Goal: Task Accomplishment & Management: Use online tool/utility

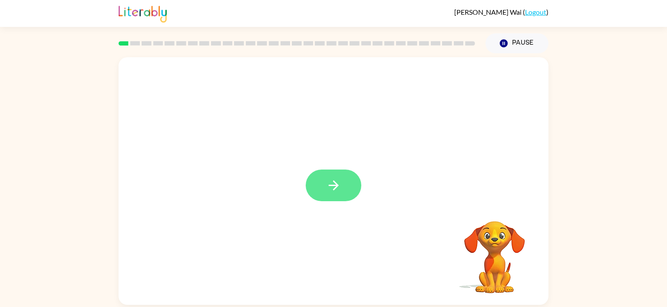
click at [330, 189] on icon "button" at bounding box center [333, 185] width 15 height 15
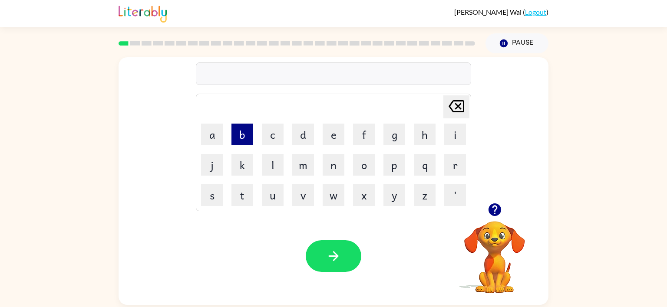
click at [235, 136] on button "b" at bounding box center [242, 135] width 22 height 22
click at [362, 162] on button "o" at bounding box center [364, 165] width 22 height 22
click at [457, 171] on button "r" at bounding box center [455, 165] width 22 height 22
click at [310, 141] on button "d" at bounding box center [303, 135] width 22 height 22
click at [325, 144] on button "e" at bounding box center [334, 135] width 22 height 22
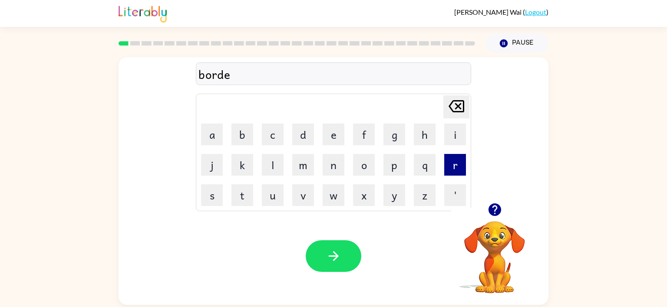
click at [455, 175] on button "r" at bounding box center [455, 165] width 22 height 22
click at [337, 248] on button "button" at bounding box center [334, 257] width 56 height 32
click at [504, 245] on video "Your browser must support playing .mp4 files to use Literably. Please try using…" at bounding box center [494, 251] width 87 height 87
click at [494, 213] on icon "button" at bounding box center [494, 210] width 13 height 13
click at [271, 139] on button "c" at bounding box center [273, 135] width 22 height 22
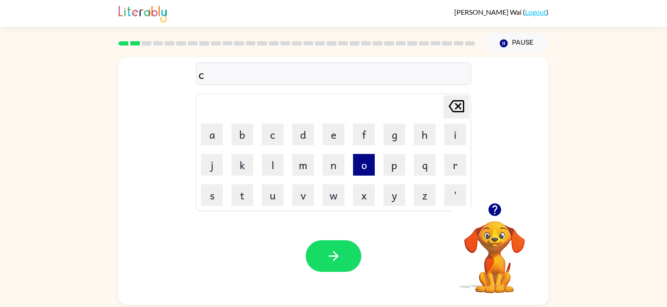
click at [363, 166] on button "o" at bounding box center [364, 165] width 22 height 22
click at [265, 191] on button "u" at bounding box center [273, 196] width 22 height 22
click at [334, 169] on button "n" at bounding box center [334, 165] width 22 height 22
click at [10, 267] on div "coun Delete Delete last character input a b c d e f g h i j k l m n o p q r s t…" at bounding box center [333, 179] width 667 height 252
click at [233, 198] on button "t" at bounding box center [242, 196] width 22 height 22
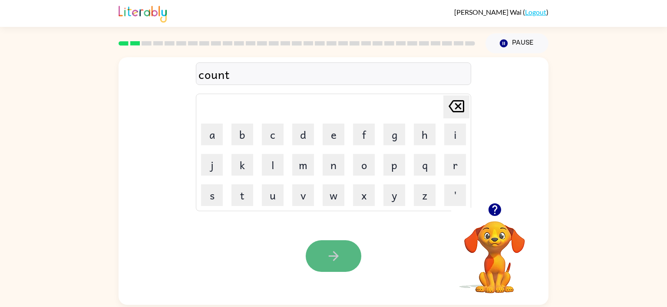
click at [329, 255] on icon "button" at bounding box center [333, 256] width 15 height 15
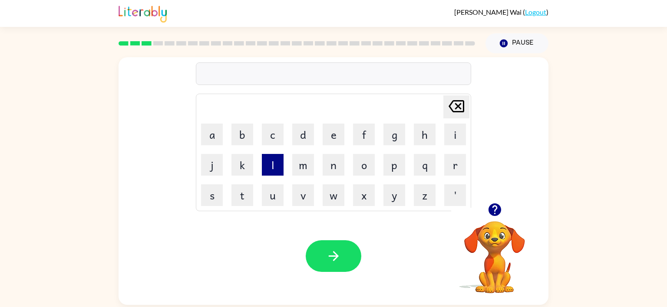
click at [280, 171] on button "l" at bounding box center [273, 165] width 22 height 22
click at [361, 159] on button "o" at bounding box center [364, 165] width 22 height 22
click at [269, 128] on button "c" at bounding box center [273, 135] width 22 height 22
click at [221, 130] on button "a" at bounding box center [212, 135] width 22 height 22
click at [239, 189] on button "t" at bounding box center [242, 196] width 22 height 22
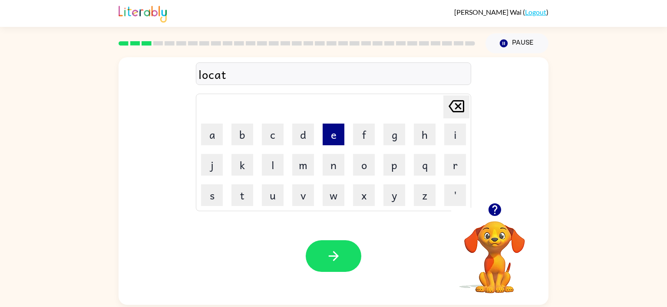
click at [336, 143] on button "e" at bounding box center [334, 135] width 22 height 22
click at [346, 263] on button "button" at bounding box center [334, 257] width 56 height 32
click at [251, 185] on button "t" at bounding box center [242, 196] width 22 height 22
click at [333, 192] on button "w" at bounding box center [334, 196] width 22 height 22
click at [459, 129] on button "i" at bounding box center [455, 135] width 22 height 22
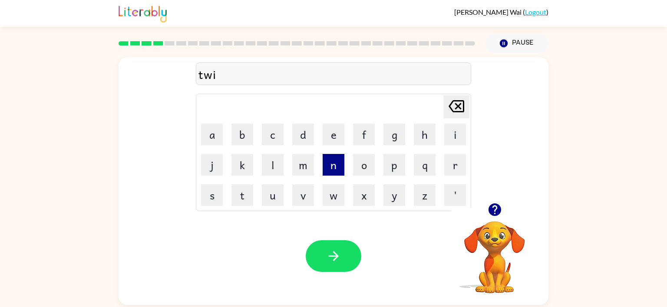
click at [342, 157] on button "n" at bounding box center [334, 165] width 22 height 22
click at [351, 249] on button "button" at bounding box center [334, 257] width 56 height 32
click at [329, 174] on button "n" at bounding box center [334, 165] width 22 height 22
click at [222, 139] on button "a" at bounding box center [212, 135] width 22 height 22
click at [452, 172] on button "r" at bounding box center [455, 165] width 22 height 22
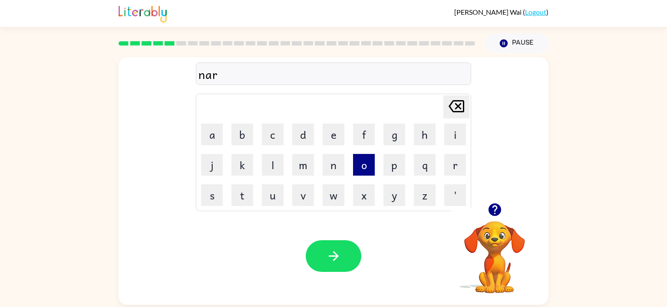
click at [362, 159] on button "o" at bounding box center [364, 165] width 22 height 22
click at [338, 194] on button "w" at bounding box center [334, 196] width 22 height 22
click at [274, 164] on button "l" at bounding box center [273, 165] width 22 height 22
click at [386, 192] on button "y" at bounding box center [394, 196] width 22 height 22
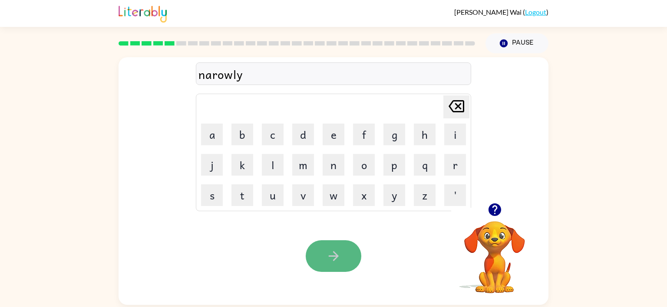
click at [327, 267] on button "button" at bounding box center [334, 257] width 56 height 32
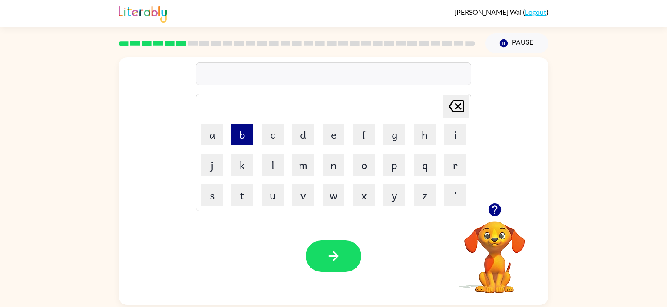
click at [242, 129] on button "b" at bounding box center [242, 135] width 22 height 22
click at [331, 136] on button "e" at bounding box center [334, 135] width 22 height 22
click at [423, 136] on button "h" at bounding box center [425, 135] width 22 height 22
click at [448, 137] on button "i" at bounding box center [455, 135] width 22 height 22
click at [334, 157] on button "n" at bounding box center [334, 165] width 22 height 22
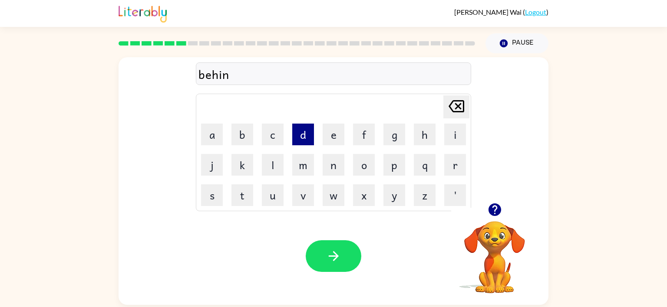
click at [301, 142] on button "d" at bounding box center [303, 135] width 22 height 22
click at [488, 221] on video "Your browser must support playing .mp4 files to use Literably. Please try using…" at bounding box center [494, 251] width 87 height 87
click at [495, 212] on icon "button" at bounding box center [494, 210] width 13 height 13
click at [494, 213] on icon "button" at bounding box center [494, 210] width 13 height 13
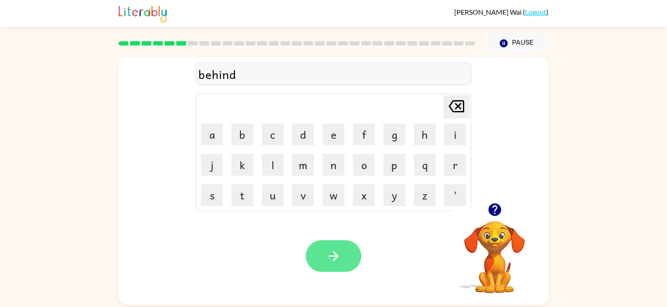
click at [331, 269] on button "button" at bounding box center [334, 257] width 56 height 32
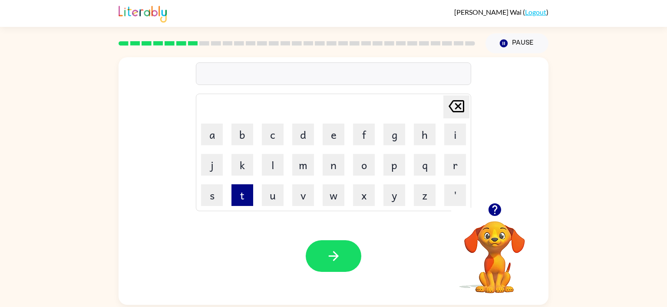
click at [244, 193] on button "t" at bounding box center [242, 196] width 22 height 22
click at [451, 171] on button "r" at bounding box center [455, 165] width 22 height 22
click at [463, 148] on td "i" at bounding box center [455, 135] width 30 height 30
click at [462, 144] on button "i" at bounding box center [455, 135] width 22 height 22
click at [236, 171] on button "k" at bounding box center [242, 165] width 22 height 22
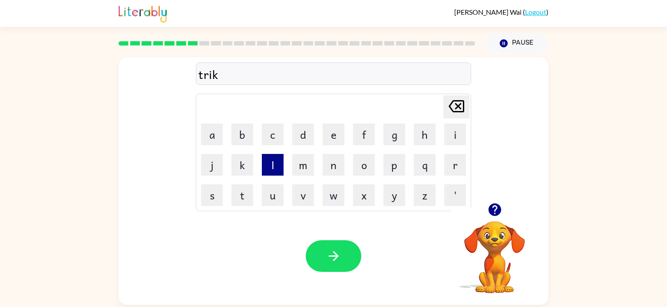
click at [266, 171] on button "l" at bounding box center [273, 165] width 22 height 22
click at [328, 149] on td "e" at bounding box center [334, 135] width 30 height 30
click at [330, 140] on button "e" at bounding box center [334, 135] width 22 height 22
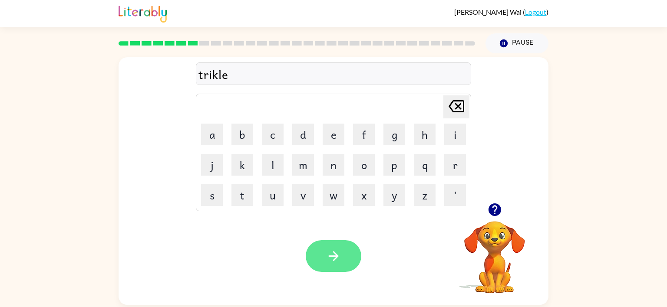
click at [331, 255] on icon "button" at bounding box center [333, 256] width 15 height 15
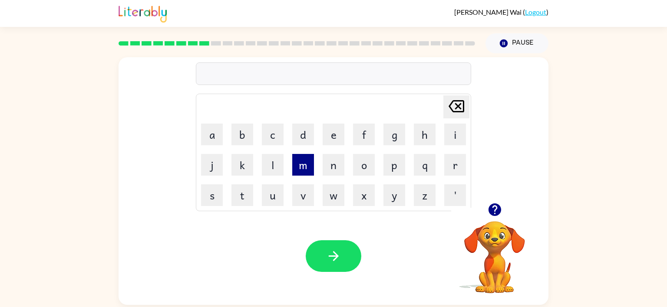
click at [299, 173] on button "m" at bounding box center [303, 165] width 22 height 22
click at [448, 138] on button "i" at bounding box center [455, 135] width 22 height 22
click at [446, 163] on button "r" at bounding box center [455, 165] width 22 height 22
click at [452, 137] on button "i" at bounding box center [455, 135] width 22 height 22
click at [277, 142] on button "c" at bounding box center [273, 135] width 22 height 22
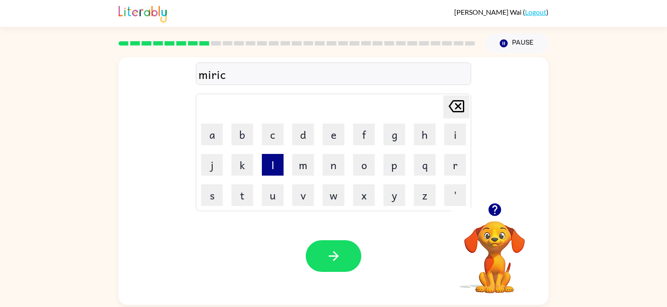
click at [278, 159] on button "l" at bounding box center [273, 165] width 22 height 22
click at [337, 128] on button "e" at bounding box center [334, 135] width 22 height 22
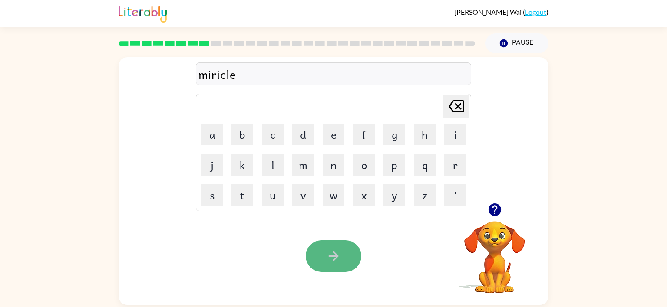
click at [333, 266] on button "button" at bounding box center [334, 257] width 56 height 32
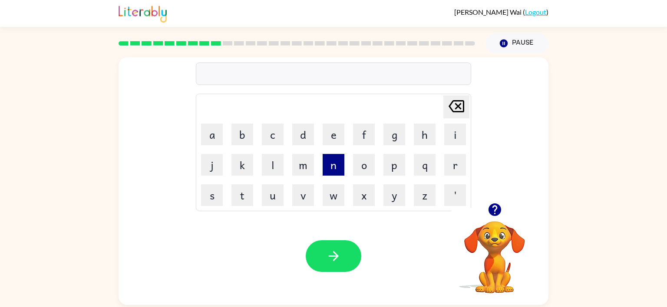
click at [334, 162] on button "n" at bounding box center [334, 165] width 22 height 22
click at [453, 131] on button "i" at bounding box center [455, 135] width 22 height 22
click at [303, 170] on button "m" at bounding box center [303, 165] width 22 height 22
click at [243, 140] on button "b" at bounding box center [242, 135] width 22 height 22
click at [274, 166] on button "l" at bounding box center [273, 165] width 22 height 22
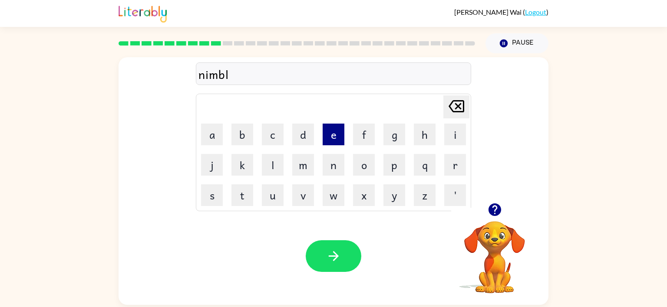
click at [329, 139] on button "e" at bounding box center [334, 135] width 22 height 22
click at [322, 250] on button "button" at bounding box center [334, 257] width 56 height 32
click at [497, 229] on video "Your browser must support playing .mp4 files to use Literably. Please try using…" at bounding box center [494, 251] width 87 height 87
click at [493, 238] on video "Your browser must support playing .mp4 files to use Literably. Please try using…" at bounding box center [494, 251] width 87 height 87
click at [493, 239] on video "Your browser must support playing .mp4 files to use Literably. Please try using…" at bounding box center [494, 251] width 87 height 87
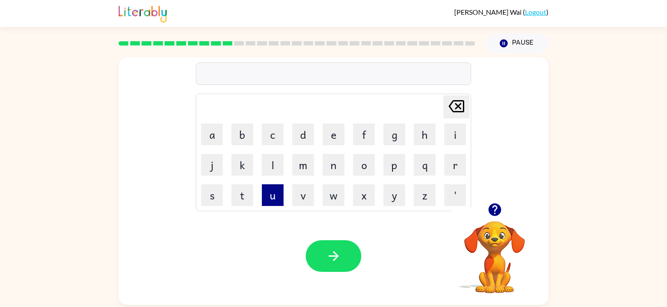
click at [280, 196] on button "u" at bounding box center [273, 196] width 22 height 22
click at [340, 170] on button "n" at bounding box center [334, 165] width 22 height 22
click at [362, 141] on button "f" at bounding box center [364, 135] width 22 height 22
click at [364, 169] on button "o" at bounding box center [364, 165] width 22 height 22
click at [264, 169] on button "l" at bounding box center [273, 165] width 22 height 22
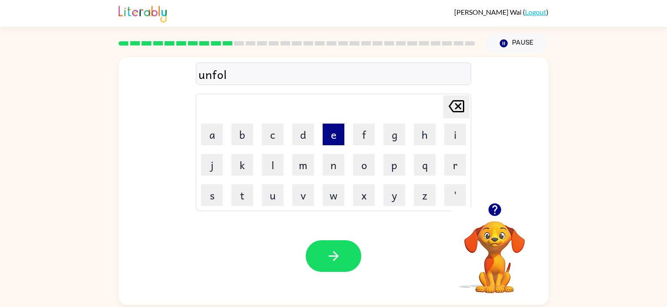
click at [324, 141] on button "e" at bounding box center [334, 135] width 22 height 22
click at [304, 137] on button "d" at bounding box center [303, 135] width 22 height 22
click at [460, 103] on icon "[PERSON_NAME] last character input" at bounding box center [456, 106] width 21 height 21
click at [459, 101] on icon at bounding box center [457, 106] width 16 height 12
click at [300, 133] on button "d" at bounding box center [303, 135] width 22 height 22
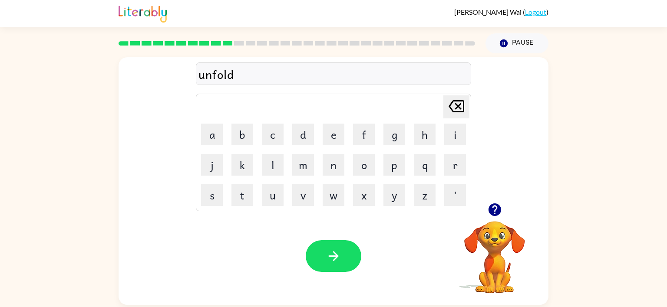
click at [324, 227] on div "Your browser must support playing .mp4 files to use Literably. Please try using…" at bounding box center [334, 257] width 430 height 98
click at [326, 244] on button "button" at bounding box center [334, 257] width 56 height 32
click at [305, 195] on button "v" at bounding box center [303, 196] width 22 height 22
click at [367, 163] on button "o" at bounding box center [364, 165] width 22 height 22
click at [242, 189] on button "t" at bounding box center [242, 196] width 22 height 22
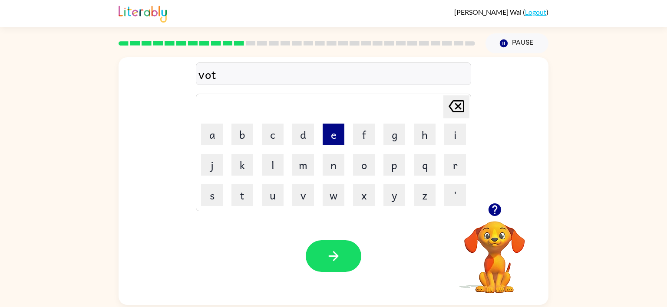
click at [327, 142] on button "e" at bounding box center [334, 135] width 22 height 22
click at [324, 255] on button "button" at bounding box center [334, 257] width 56 height 32
click at [235, 130] on button "b" at bounding box center [242, 135] width 22 height 22
click at [334, 132] on button "e" at bounding box center [334, 135] width 22 height 22
click at [307, 133] on button "d" at bounding box center [303, 135] width 22 height 22
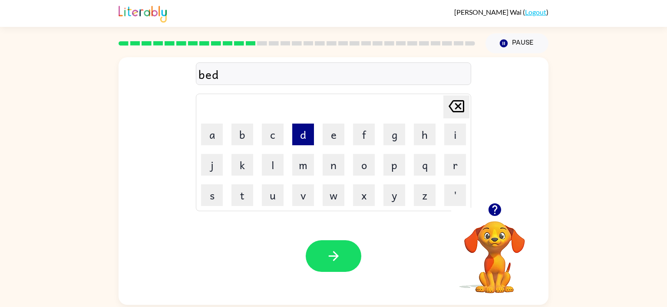
type button "d"
